Goal: Transaction & Acquisition: Book appointment/travel/reservation

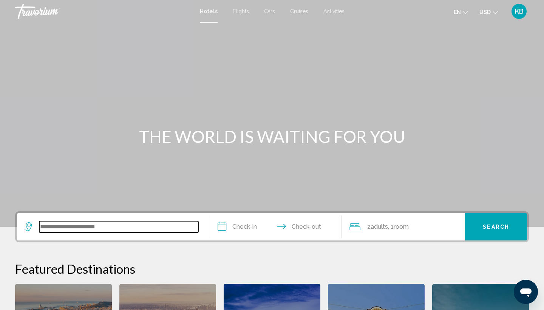
click at [100, 227] on input "Search widget" at bounding box center [118, 226] width 159 height 11
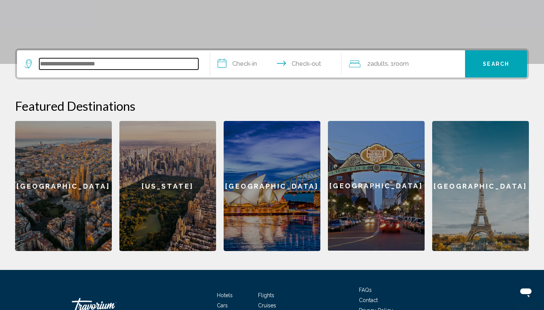
scroll to position [187, 0]
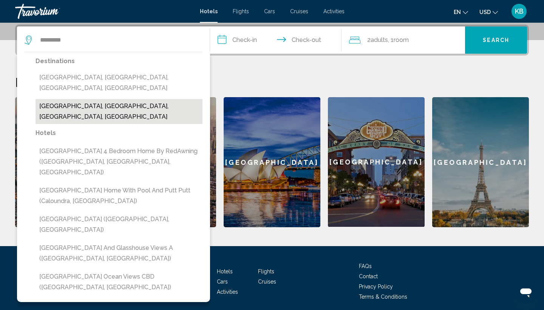
click at [94, 99] on button "[GEOGRAPHIC_DATA], [GEOGRAPHIC_DATA], [GEOGRAPHIC_DATA], [GEOGRAPHIC_DATA]" at bounding box center [119, 111] width 167 height 25
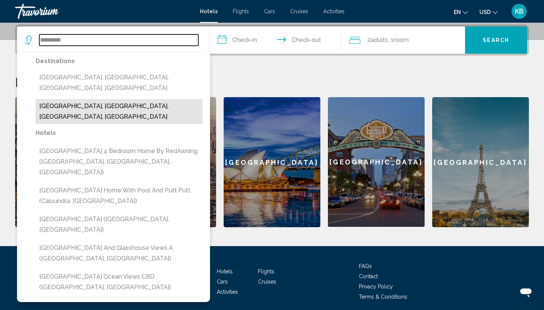
type input "**********"
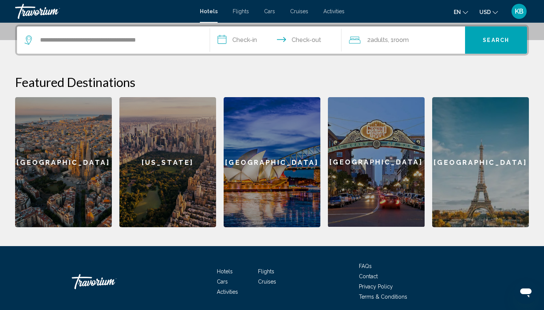
click at [247, 40] on input "**********" at bounding box center [277, 40] width 135 height 29
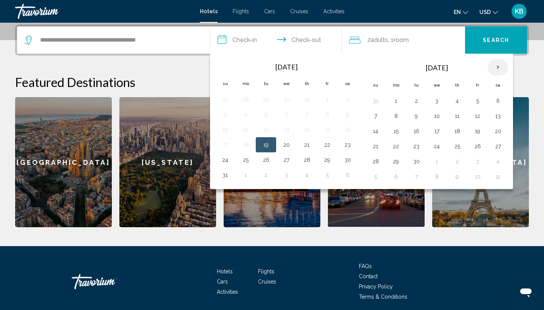
click at [500, 72] on th "Next month" at bounding box center [498, 67] width 20 height 17
click at [497, 70] on th "Next month" at bounding box center [498, 67] width 20 height 17
click at [416, 163] on button "30" at bounding box center [416, 161] width 12 height 11
click at [306, 39] on input "**********" at bounding box center [277, 40] width 135 height 29
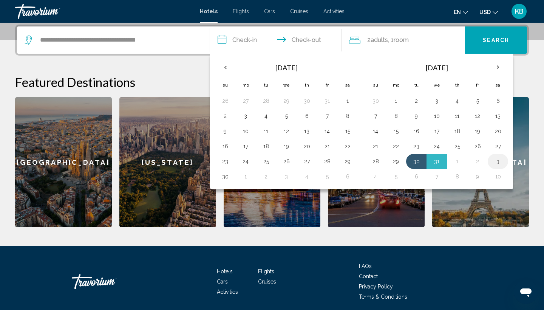
click at [499, 161] on button "3" at bounding box center [498, 161] width 12 height 11
type input "**********"
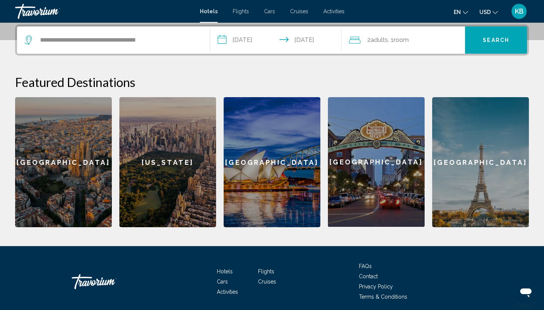
click at [494, 40] on span "Search" at bounding box center [496, 40] width 26 height 6
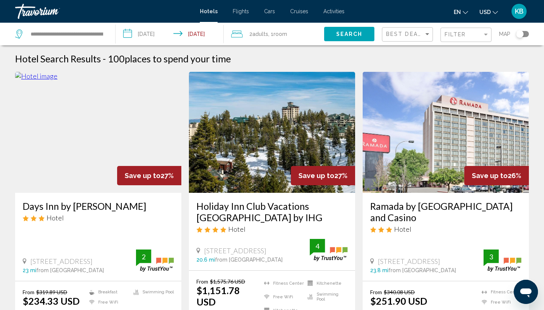
click at [478, 31] on div "Filter" at bounding box center [467, 35] width 45 height 14
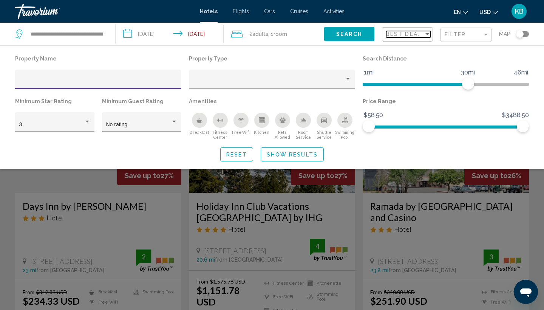
click at [419, 37] on span "Best Deals" at bounding box center [406, 34] width 40 height 6
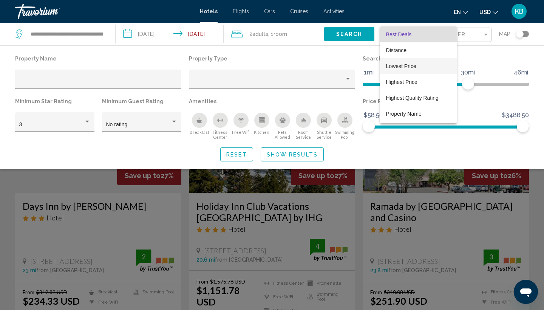
click at [413, 65] on span "Lowest Price" at bounding box center [401, 66] width 30 height 6
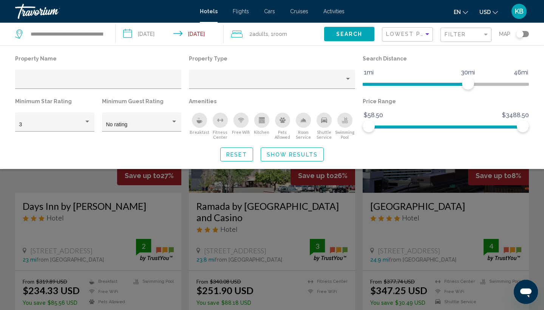
click at [360, 199] on div "Search widget" at bounding box center [272, 211] width 544 height 197
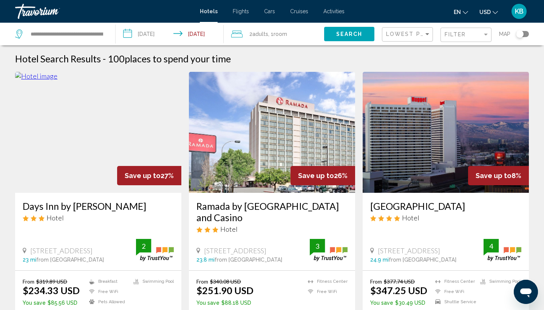
click at [527, 36] on div "Toggle map" at bounding box center [522, 34] width 13 height 6
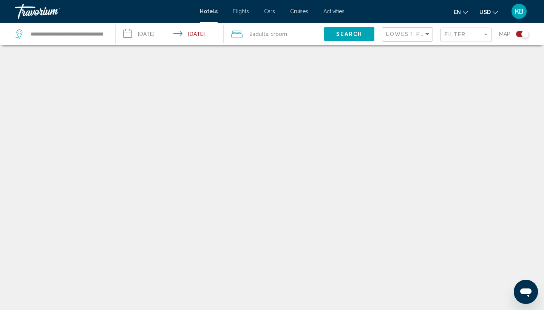
scroll to position [45, 0]
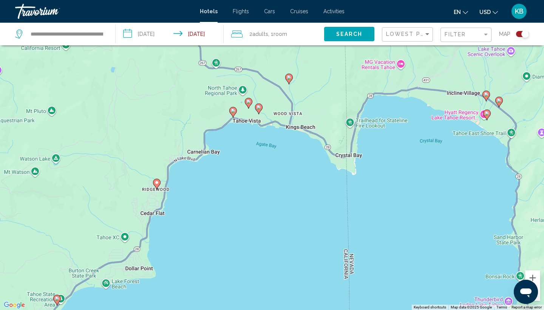
click at [260, 108] on image "Main content" at bounding box center [259, 107] width 5 height 5
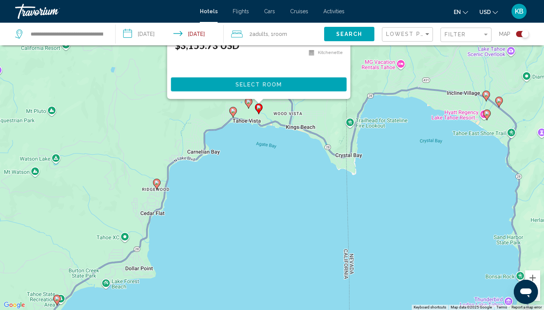
scroll to position [0, 0]
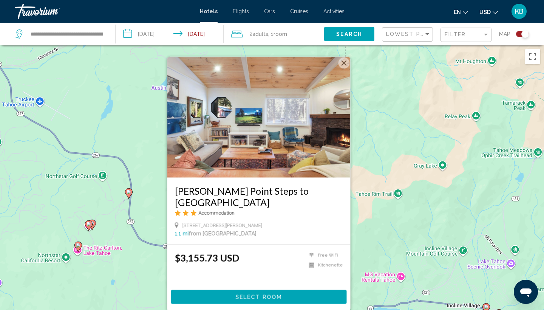
click at [345, 69] on button "Close" at bounding box center [344, 62] width 11 height 11
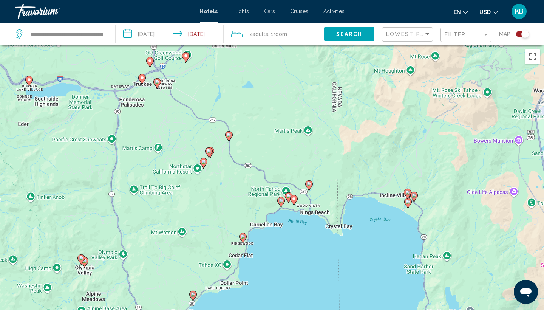
drag, startPoint x: 325, startPoint y: 234, endPoint x: 327, endPoint y: 157, distance: 76.8
click at [327, 157] on div "To activate drag with keyboard, press Alt + Enter. Once in keyboard drag state,…" at bounding box center [272, 200] width 544 height 310
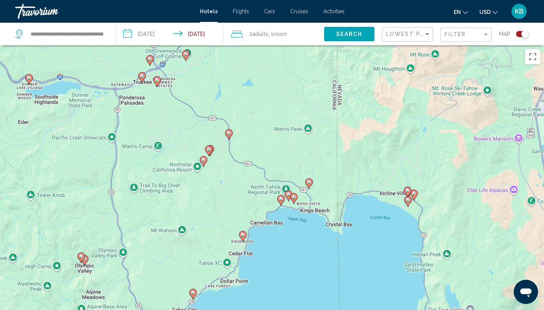
click at [311, 183] on image "Main content" at bounding box center [309, 182] width 5 height 5
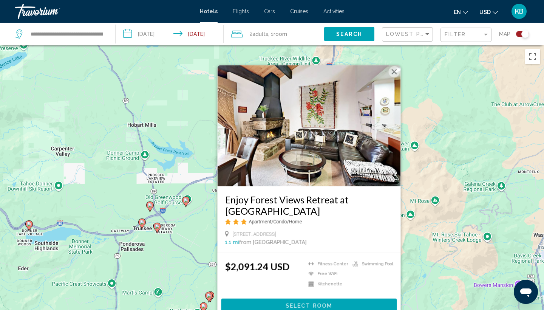
click at [395, 70] on button "Close" at bounding box center [394, 71] width 11 height 11
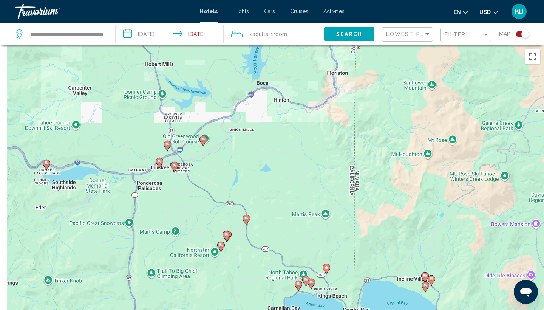
drag, startPoint x: 335, startPoint y: 233, endPoint x: 358, endPoint y: 160, distance: 76.4
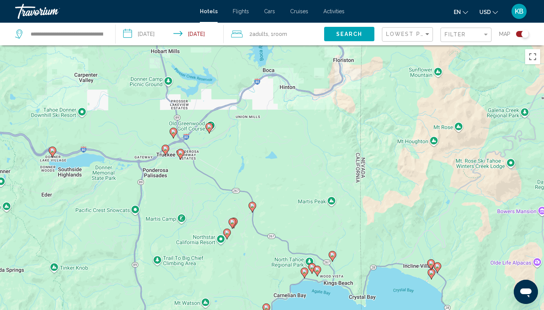
click at [166, 149] on image "Main content" at bounding box center [165, 148] width 5 height 5
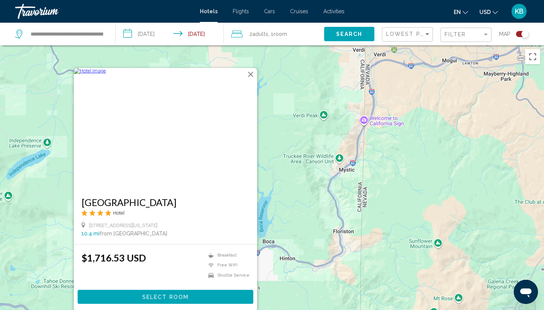
click at [252, 75] on button "Close" at bounding box center [250, 74] width 11 height 11
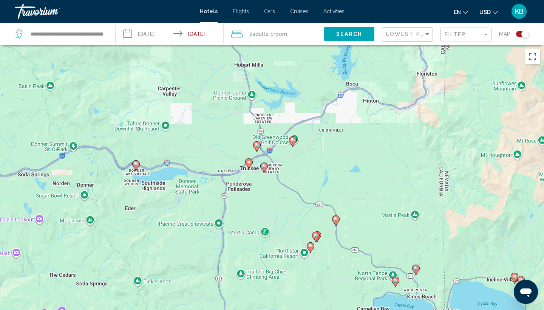
drag, startPoint x: 128, startPoint y: 220, endPoint x: 214, endPoint y: 56, distance: 185.6
click at [214, 56] on div "To activate drag with keyboard, press Alt + Enter. Once in keyboard drag state,…" at bounding box center [272, 200] width 544 height 310
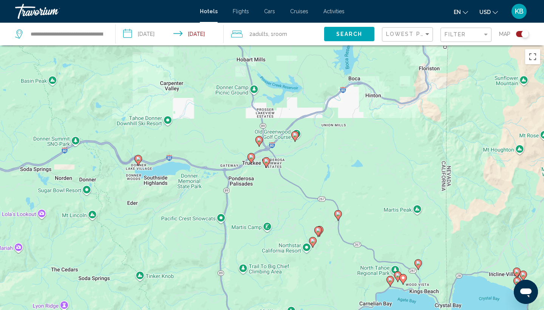
click at [268, 161] on image "Main content" at bounding box center [266, 161] width 5 height 5
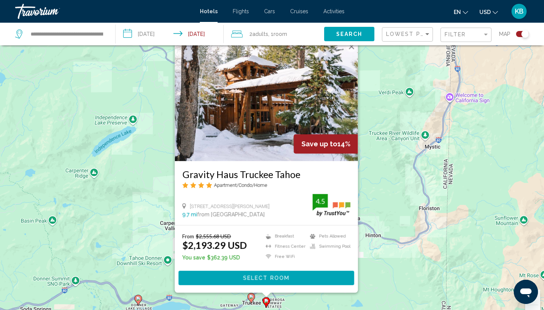
scroll to position [21, 0]
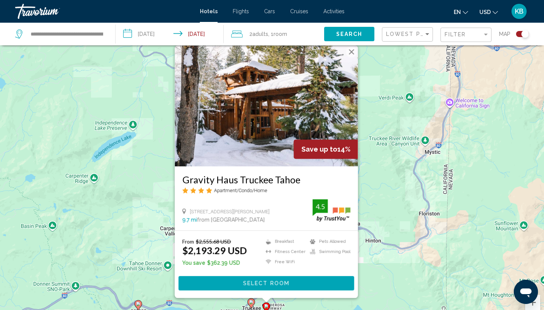
click at [351, 51] on button "Close" at bounding box center [351, 51] width 11 height 11
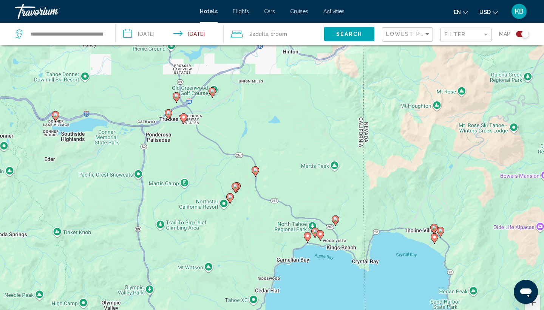
drag, startPoint x: 277, startPoint y: 259, endPoint x: 357, endPoint y: 81, distance: 194.2
click at [357, 81] on div "To activate drag with keyboard, press Alt + Enter. Once in keyboard drag state,…" at bounding box center [272, 180] width 544 height 310
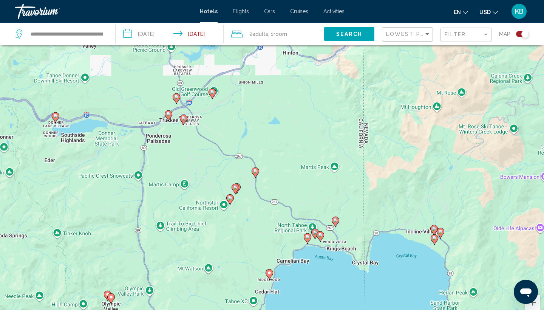
drag, startPoint x: 357, startPoint y: 81, endPoint x: 379, endPoint y: 55, distance: 34.1
click at [379, 55] on div "To activate drag with keyboard, press Alt + Enter. Once in keyboard drag state,…" at bounding box center [272, 180] width 544 height 310
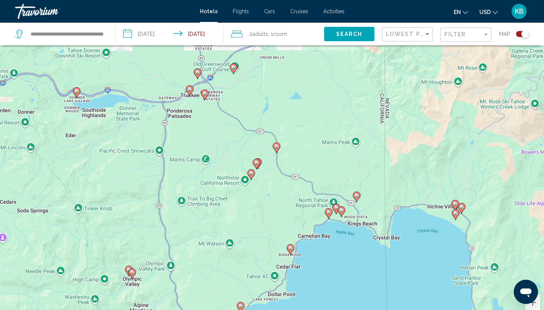
click at [251, 175] on image "Main content" at bounding box center [251, 173] width 5 height 5
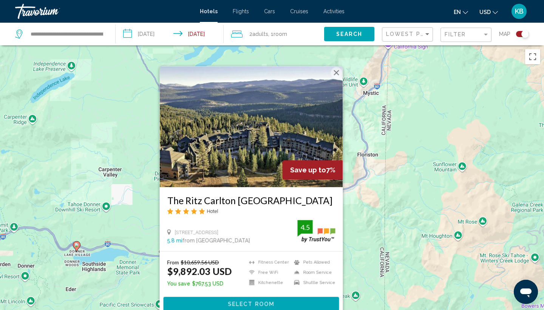
click at [336, 71] on button "Close" at bounding box center [336, 72] width 11 height 11
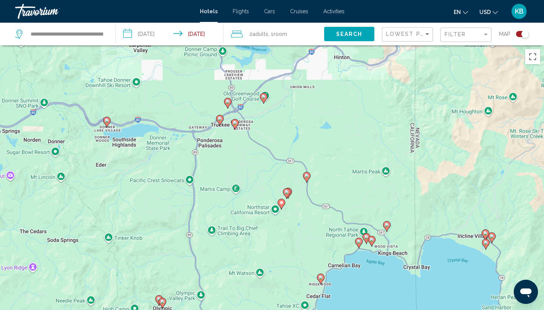
drag, startPoint x: 296, startPoint y: 253, endPoint x: 326, endPoint y: 127, distance: 129.9
click at [326, 127] on div "To activate drag with keyboard, press Alt + Enter. Once in keyboard drag state,…" at bounding box center [272, 200] width 544 height 310
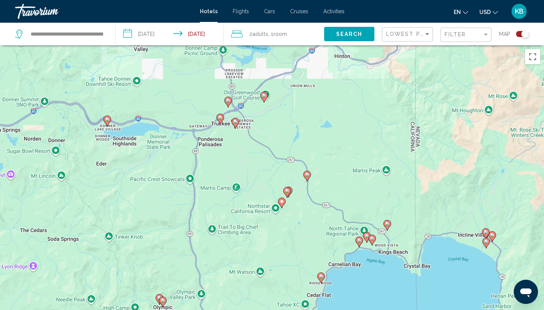
click at [287, 190] on image "Main content" at bounding box center [287, 191] width 5 height 5
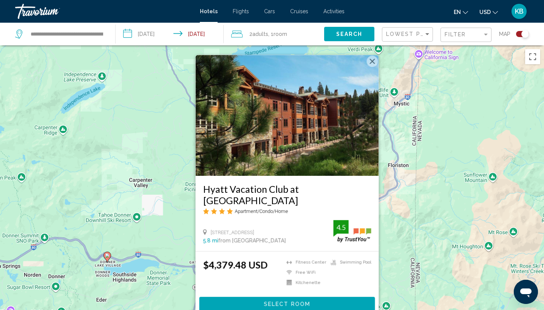
click at [370, 67] on button "Close" at bounding box center [372, 61] width 11 height 11
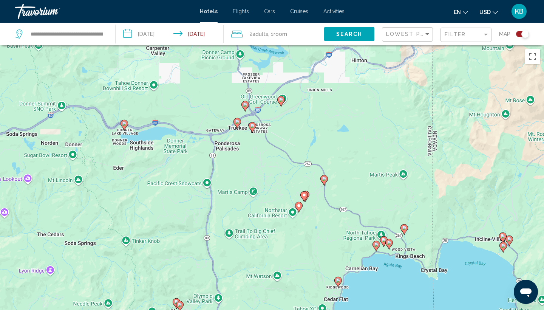
drag, startPoint x: 299, startPoint y: 237, endPoint x: 317, endPoint y: 98, distance: 140.3
click at [317, 98] on div "To activate drag with keyboard, press Alt + Enter. Once in keyboard drag state,…" at bounding box center [272, 200] width 544 height 310
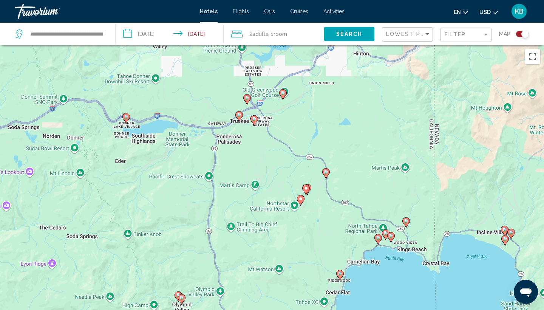
click at [326, 173] on image "Main content" at bounding box center [326, 172] width 5 height 5
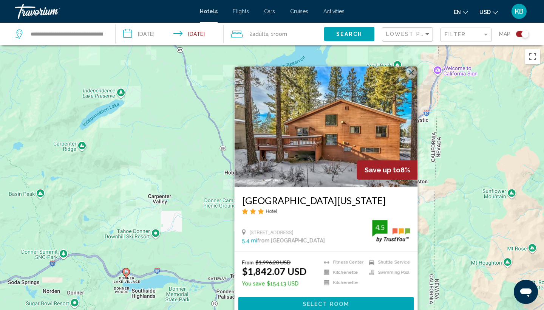
drag, startPoint x: 353, startPoint y: 195, endPoint x: 353, endPoint y: 183, distance: 12.5
click at [353, 183] on div "Save up to 8% [GEOGRAPHIC_DATA][US_STATE] Hotel [STREET_ADDRESS] 5.4 mi from [G…" at bounding box center [326, 158] width 183 height 185
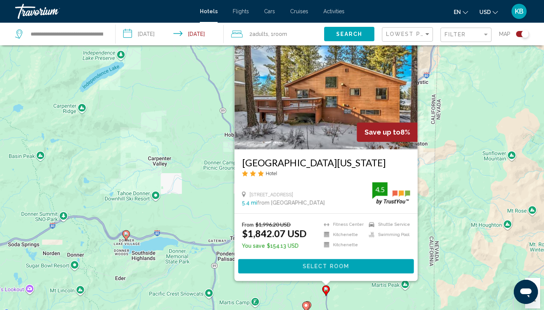
scroll to position [40, 0]
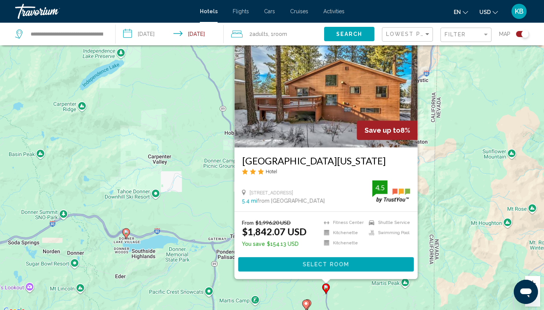
click at [323, 263] on span "Select Room" at bounding box center [326, 265] width 46 height 6
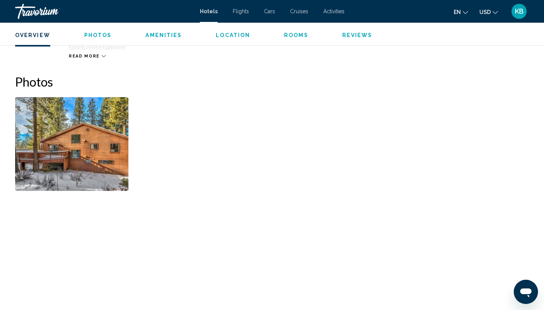
scroll to position [339, 0]
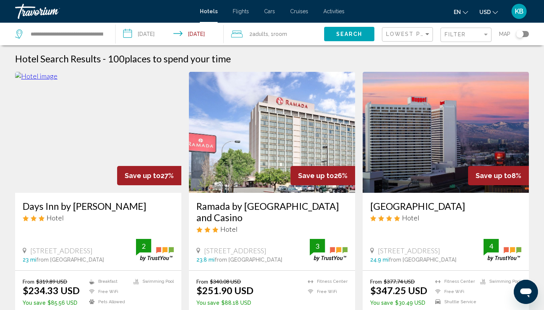
click at [526, 34] on div "Toggle map" at bounding box center [522, 34] width 13 height 6
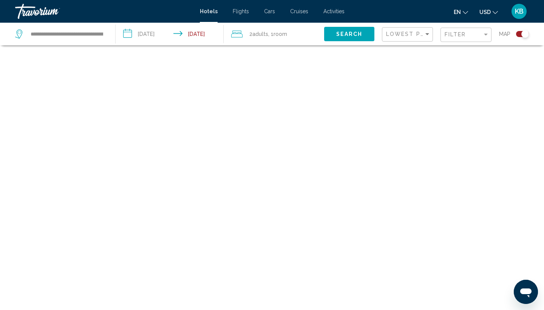
scroll to position [45, 0]
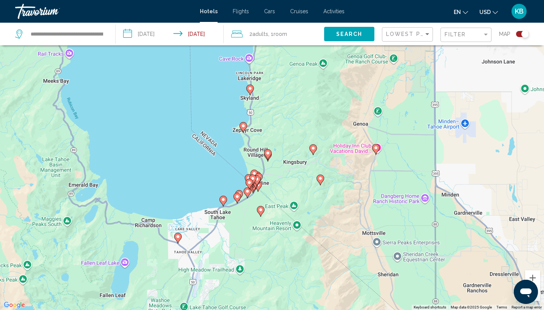
drag, startPoint x: 269, startPoint y: 243, endPoint x: 330, endPoint y: 87, distance: 167.7
click at [330, 87] on div "To activate drag with keyboard, press Alt + Enter. Once in keyboard drag state,…" at bounding box center [272, 155] width 544 height 310
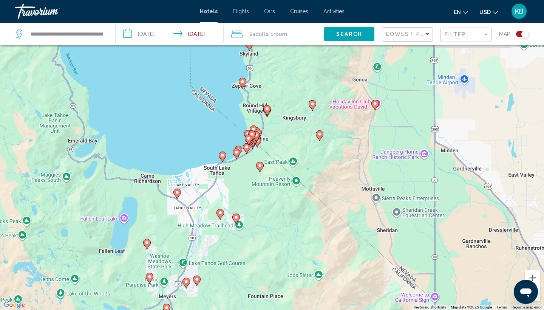
drag, startPoint x: 263, startPoint y: 190, endPoint x: 260, endPoint y: 144, distance: 45.5
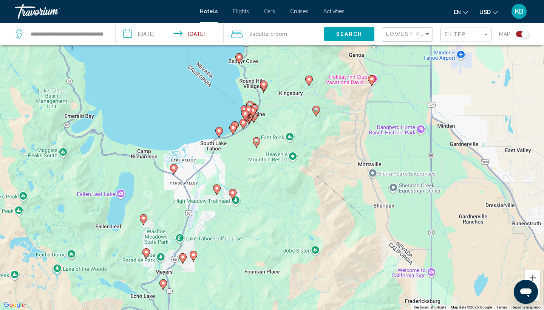
drag, startPoint x: 260, startPoint y: 144, endPoint x: 257, endPoint y: 124, distance: 20.6
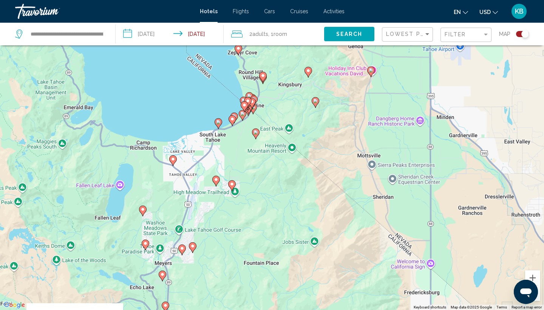
drag, startPoint x: 257, startPoint y: 124, endPoint x: 255, endPoint y: 104, distance: 19.8
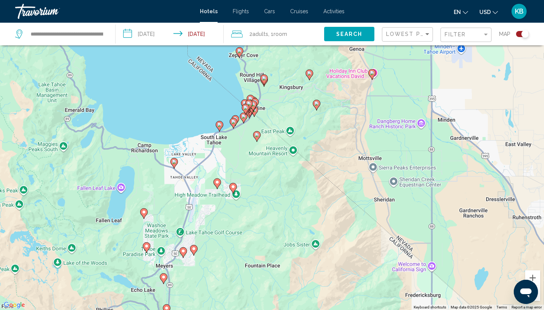
drag, startPoint x: 285, startPoint y: 99, endPoint x: 288, endPoint y: 116, distance: 17.3
click at [288, 116] on div "To activate drag with keyboard, press Alt + Enter. Once in keyboard drag state,…" at bounding box center [272, 155] width 544 height 310
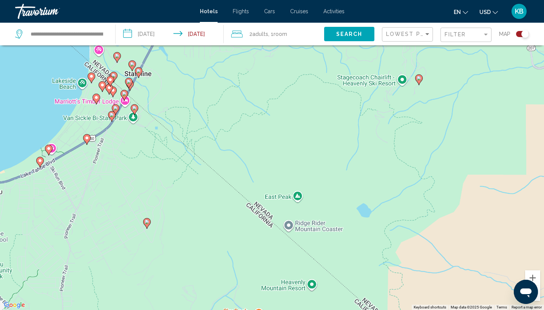
click at [288, 116] on div "To activate drag with keyboard, press Alt + Enter. Once in keyboard drag state,…" at bounding box center [272, 155] width 544 height 310
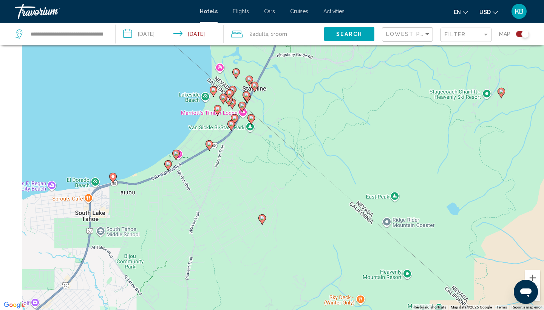
drag, startPoint x: 181, startPoint y: 128, endPoint x: 304, endPoint y: 146, distance: 124.1
click at [305, 146] on div "To activate drag with keyboard, press Alt + Enter. Once in keyboard drag state,…" at bounding box center [272, 155] width 544 height 310
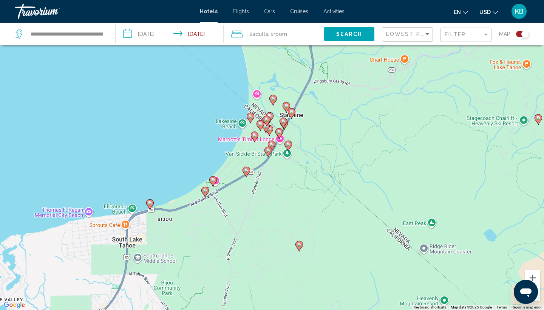
drag, startPoint x: 305, startPoint y: 109, endPoint x: 319, endPoint y: 128, distance: 23.0
click at [319, 128] on div "To activate drag with keyboard, press Alt + Enter. Once in keyboard drag state,…" at bounding box center [272, 155] width 544 height 310
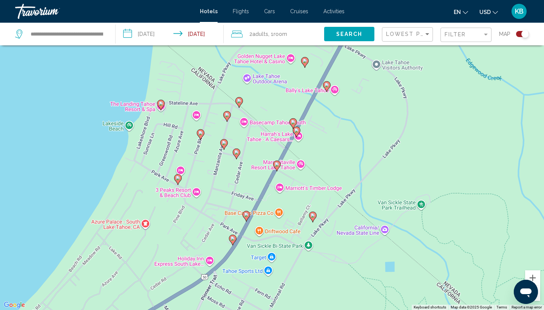
drag, startPoint x: 264, startPoint y: 112, endPoint x: 361, endPoint y: 152, distance: 105.2
click at [361, 152] on div "To activate drag with keyboard, press Alt + Enter. Once in keyboard drag state,…" at bounding box center [272, 155] width 544 height 310
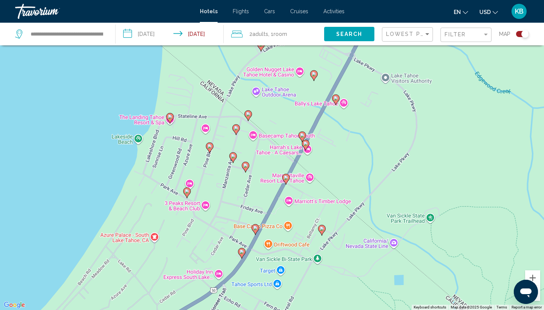
drag, startPoint x: 376, startPoint y: 146, endPoint x: 387, endPoint y: 159, distance: 16.7
click at [387, 159] on div "To activate drag with keyboard, press Alt + Enter. Once in keyboard drag state,…" at bounding box center [272, 155] width 544 height 310
click at [306, 144] on image "Main content" at bounding box center [305, 143] width 5 height 5
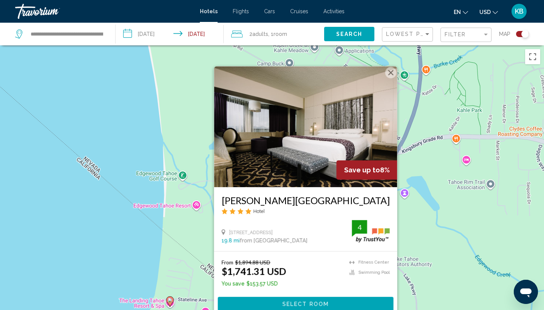
click at [392, 71] on button "Close" at bounding box center [391, 72] width 11 height 11
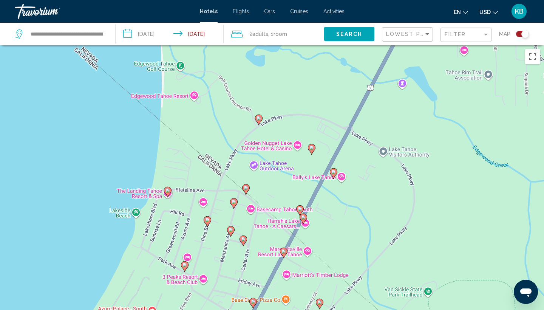
drag, startPoint x: 347, startPoint y: 213, endPoint x: 343, endPoint y: 71, distance: 141.4
click at [343, 71] on div "To activate drag with keyboard, press Alt + Enter. Once in keyboard drag state,…" at bounding box center [272, 200] width 544 height 310
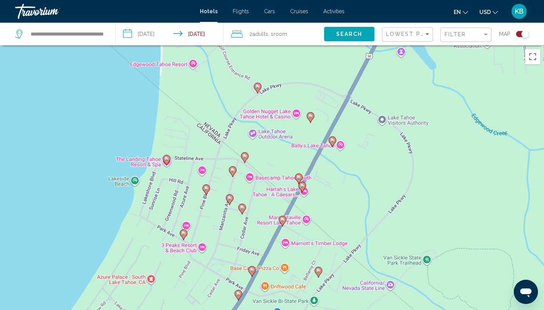
click at [298, 177] on image "Main content" at bounding box center [299, 177] width 5 height 5
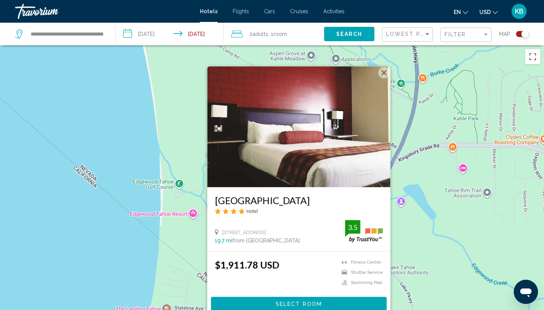
click at [382, 71] on button "Close" at bounding box center [384, 72] width 11 height 11
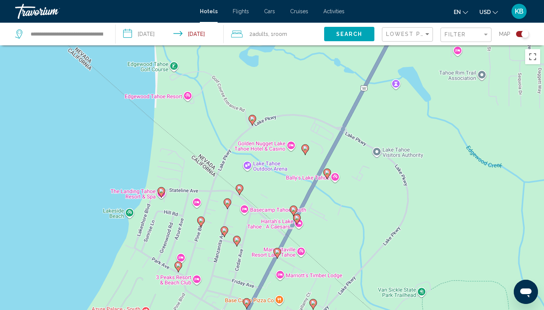
drag, startPoint x: 393, startPoint y: 226, endPoint x: 387, endPoint y: 93, distance: 133.2
click at [387, 93] on div "To activate drag with keyboard, press Alt + Enter. Once in keyboard drag state,…" at bounding box center [272, 200] width 544 height 310
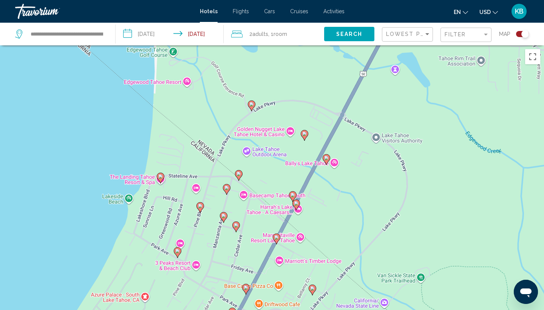
click at [276, 238] on image "Main content" at bounding box center [276, 237] width 5 height 5
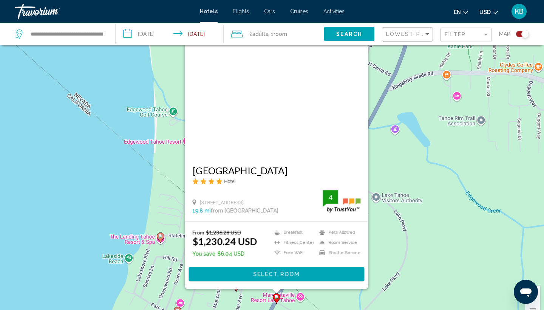
scroll to position [35, 0]
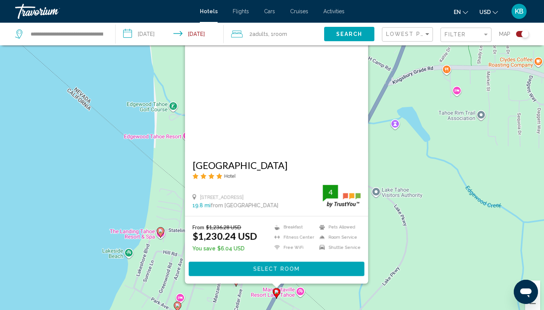
click at [272, 269] on span "Select Room" at bounding box center [276, 269] width 46 height 6
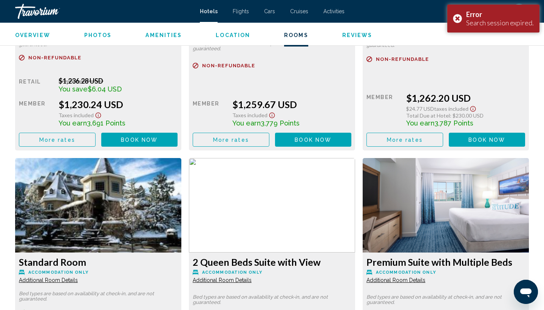
scroll to position [1145, 0]
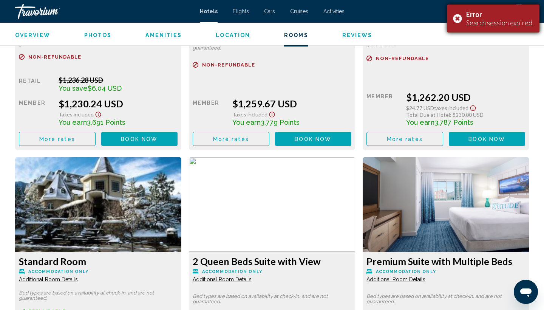
click at [458, 19] on div "Error Search session expired." at bounding box center [493, 19] width 92 height 28
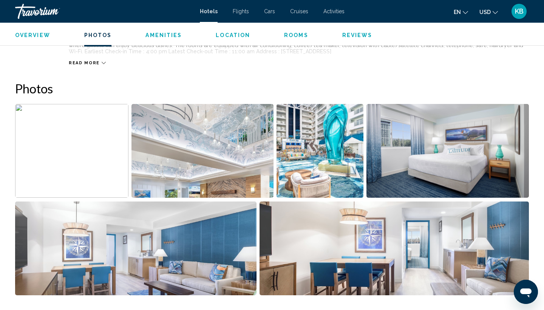
scroll to position [270, 0]
